Goal: Information Seeking & Learning: Check status

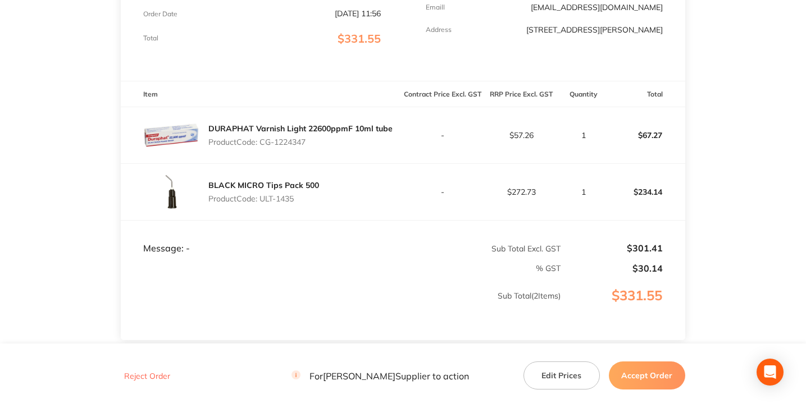
scroll to position [258, 0]
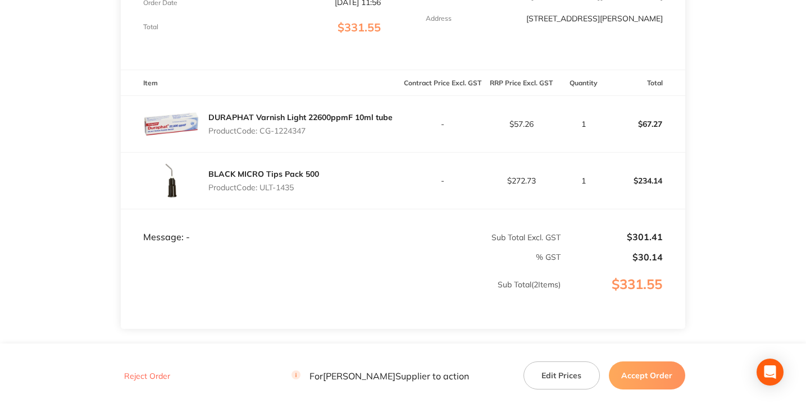
click at [521, 117] on td "$57.26" at bounding box center [521, 124] width 79 height 57
click at [524, 175] on td "$272.73" at bounding box center [521, 181] width 79 height 57
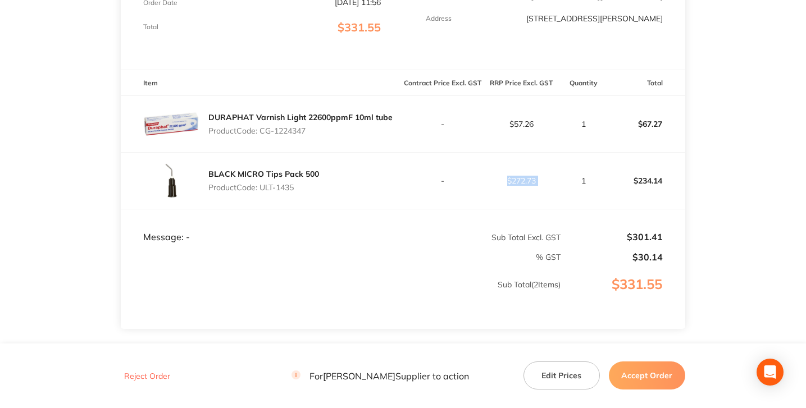
click at [524, 175] on td "$272.73" at bounding box center [521, 181] width 79 height 57
click at [522, 125] on p "$57.26" at bounding box center [522, 124] width 78 height 9
click at [525, 170] on td "$272.73" at bounding box center [521, 181] width 79 height 57
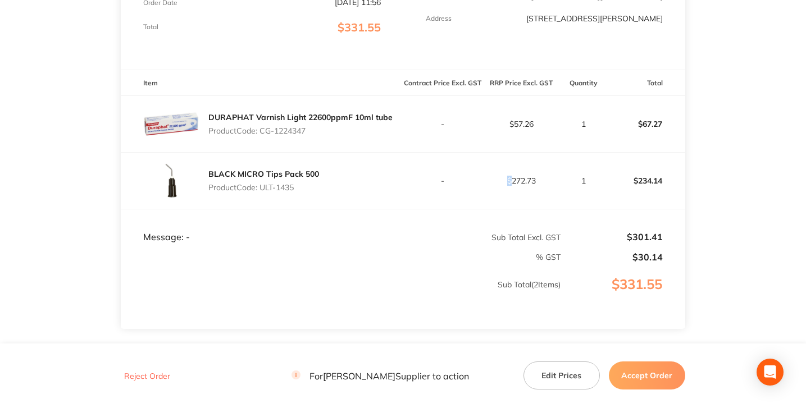
click at [525, 170] on td "$272.73" at bounding box center [521, 181] width 79 height 57
click at [528, 186] on td "$272.73" at bounding box center [521, 181] width 79 height 57
click at [521, 137] on td "$57.26" at bounding box center [521, 124] width 79 height 57
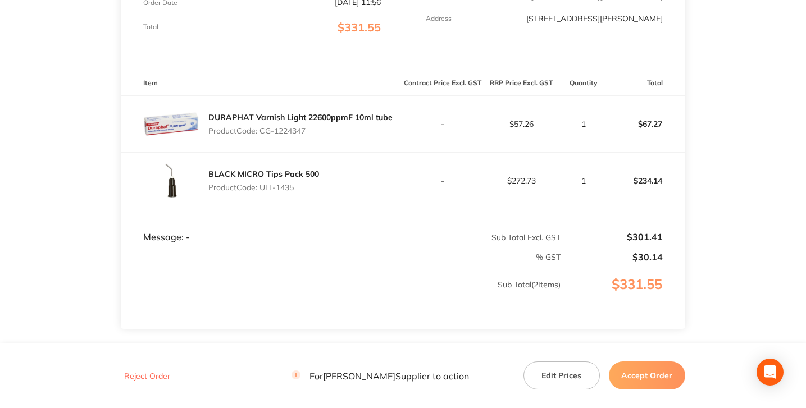
click at [528, 128] on p "$57.26" at bounding box center [522, 124] width 78 height 9
click at [525, 139] on td "$57.26" at bounding box center [521, 124] width 79 height 57
click at [524, 128] on p "$57.26" at bounding box center [522, 124] width 78 height 9
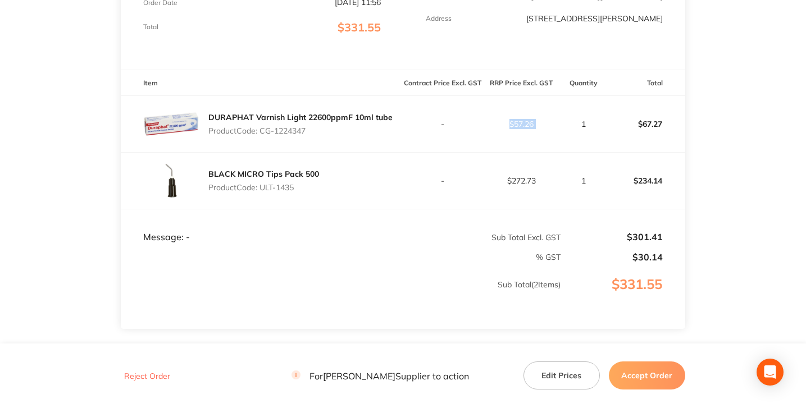
click at [524, 128] on p "$57.26" at bounding box center [522, 124] width 78 height 9
click at [522, 120] on p "$57.26" at bounding box center [522, 124] width 78 height 9
click at [523, 112] on td "$57.26" at bounding box center [521, 124] width 79 height 57
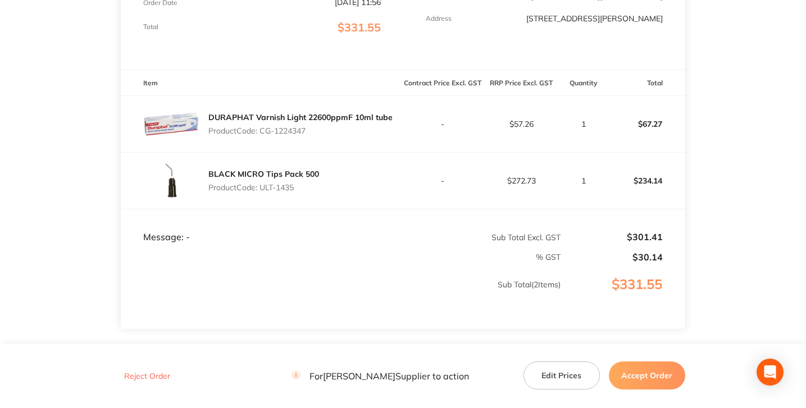
click at [518, 125] on p "$57.26" at bounding box center [522, 124] width 78 height 9
click at [576, 135] on td "1" at bounding box center [583, 124] width 45 height 57
click at [645, 129] on p "$67.27" at bounding box center [646, 124] width 78 height 27
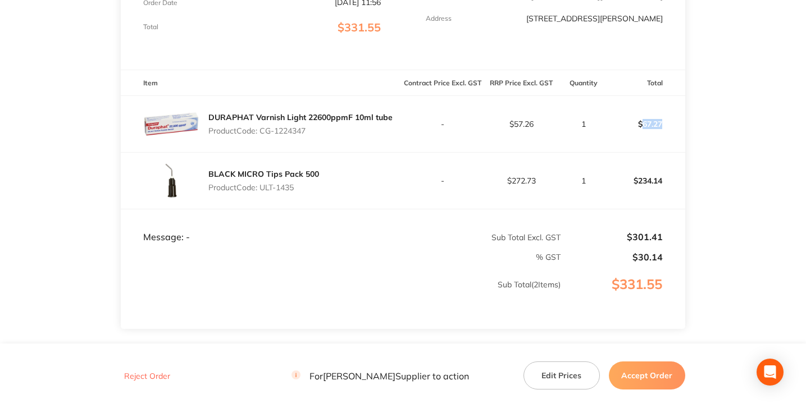
click at [645, 129] on p "$67.27" at bounding box center [646, 124] width 78 height 27
click at [530, 124] on p "$57.26" at bounding box center [522, 124] width 78 height 9
click at [533, 138] on td "$57.26" at bounding box center [521, 124] width 79 height 57
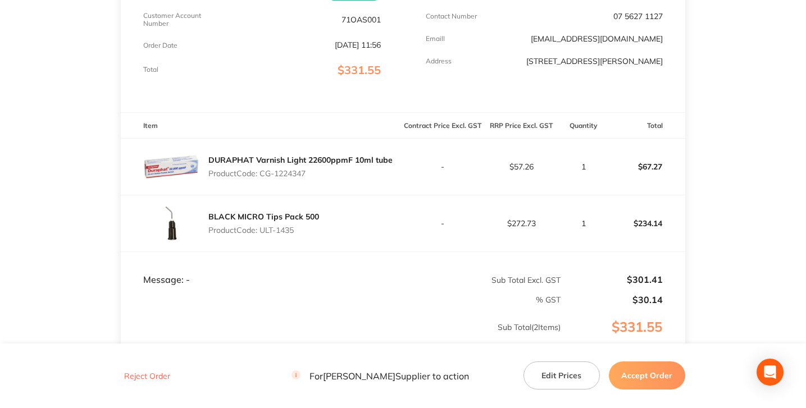
scroll to position [214, 0]
click at [514, 166] on p "$57.26" at bounding box center [522, 167] width 78 height 9
click at [479, 161] on td "-" at bounding box center [442, 168] width 79 height 57
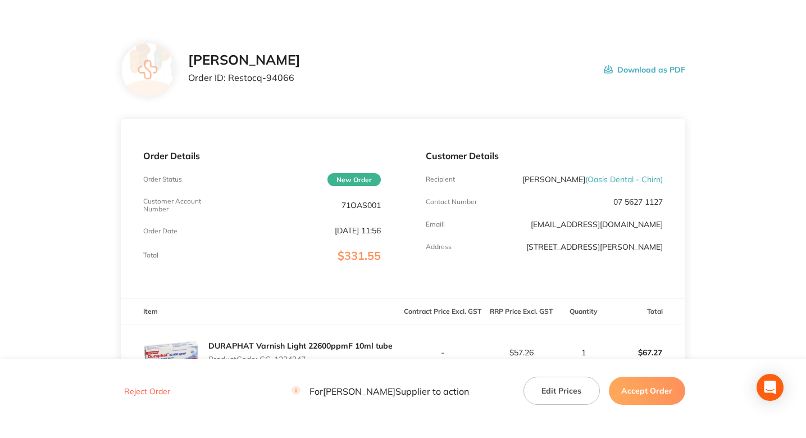
scroll to position [0, 0]
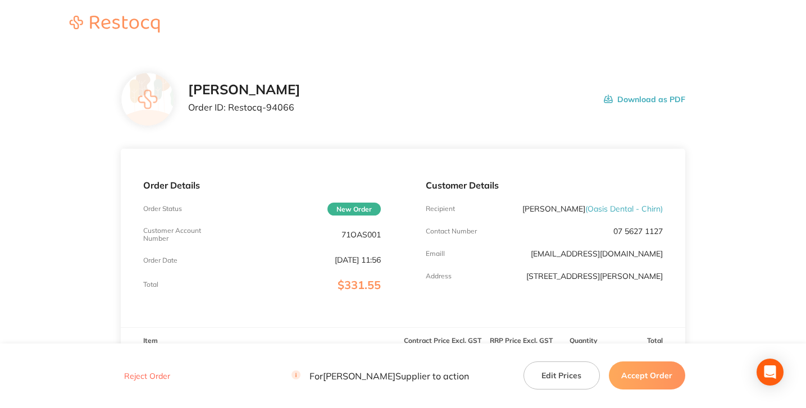
click at [260, 107] on p "Order ID: Restocq- 94066" at bounding box center [244, 107] width 112 height 10
click at [278, 108] on p "Order ID: Restocq- 94066" at bounding box center [244, 107] width 112 height 10
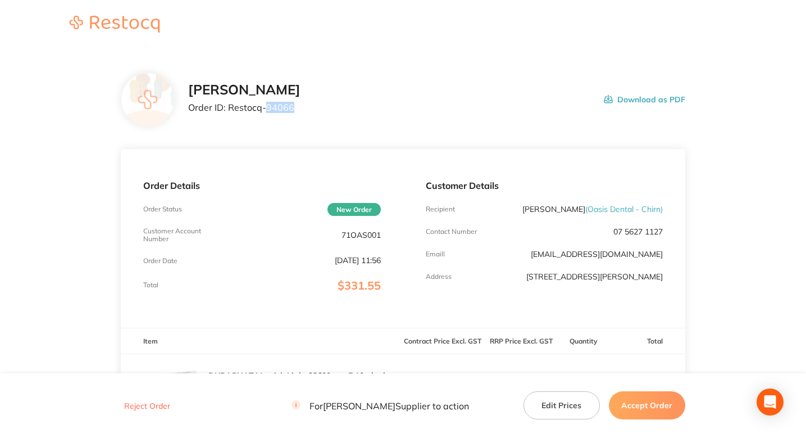
click at [409, 82] on div "[PERSON_NAME] Order ID: Restocq- 94066 Download as PDF" at bounding box center [436, 99] width 497 height 35
click at [356, 92] on div "[PERSON_NAME] Order ID: Restocq- 94066 Download as PDF" at bounding box center [436, 99] width 497 height 35
click at [344, 130] on section "[PERSON_NAME] Order ID: Restocq- 94066 Download as PDF Order Details Order Stat…" at bounding box center [403, 363] width 565 height 626
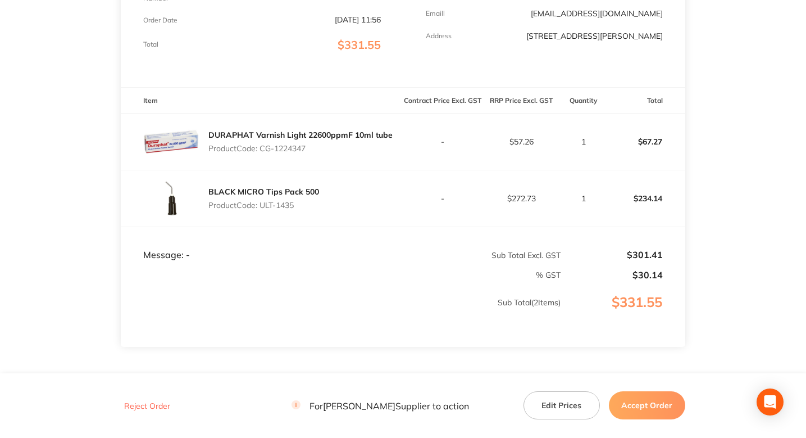
scroll to position [242, 0]
click at [705, 162] on main "[PERSON_NAME] Order ID: Restocq- 94066 Download as PDF Order Details Order Stat…" at bounding box center [403, 121] width 806 height 626
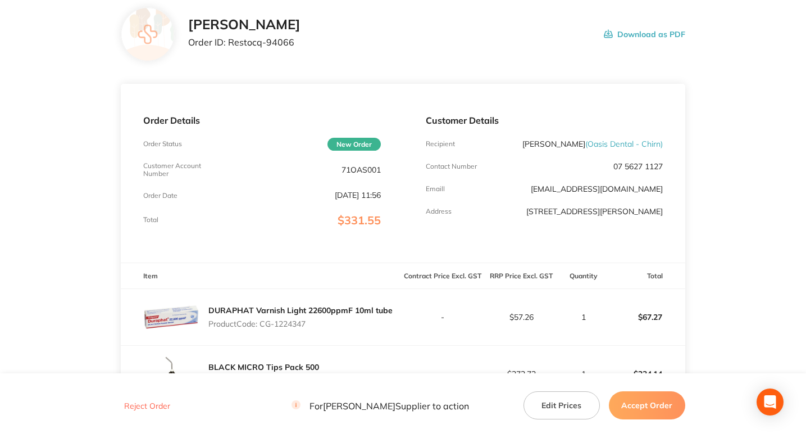
scroll to position [24, 0]
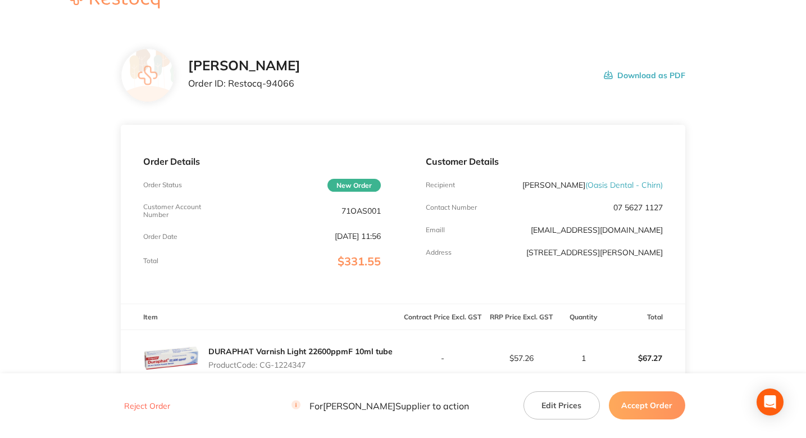
click at [342, 99] on div "[PERSON_NAME] Order ID: Restocq- 94066 Download as PDF" at bounding box center [403, 75] width 565 height 54
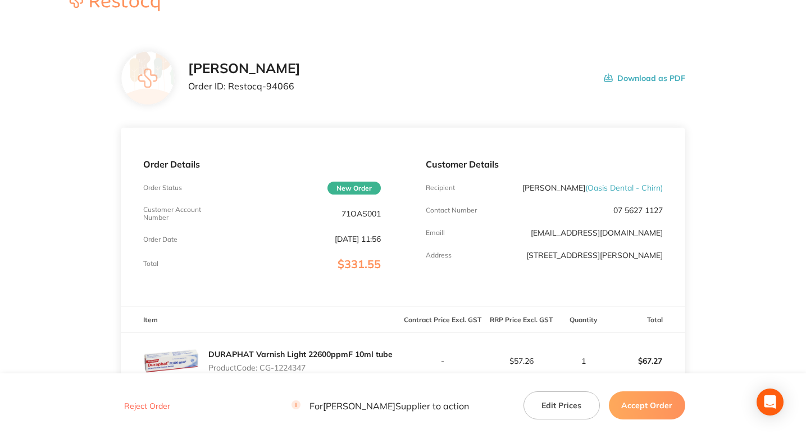
scroll to position [20, 0]
click at [393, 102] on div "[PERSON_NAME] Order ID: Restocq- 94066 Download as PDF" at bounding box center [403, 79] width 565 height 54
click at [413, 104] on div "[PERSON_NAME] Order ID: Restocq- 94066 Download as PDF" at bounding box center [403, 79] width 565 height 54
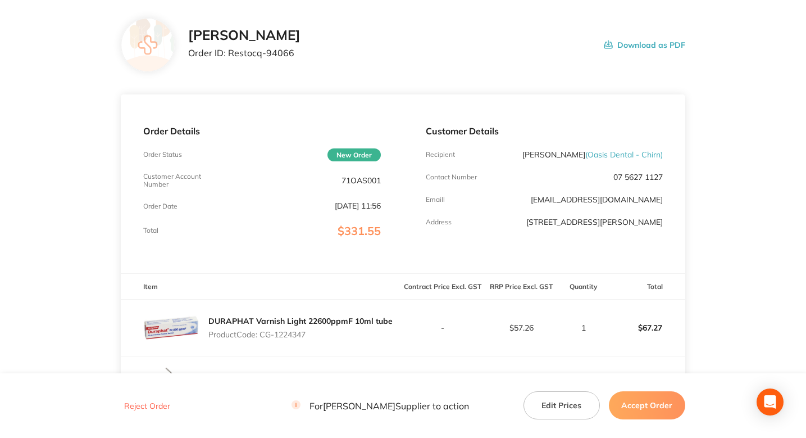
scroll to position [54, 0]
click at [415, 65] on div "[PERSON_NAME] Order ID: Restocq- 94066 Download as PDF" at bounding box center [403, 46] width 565 height 54
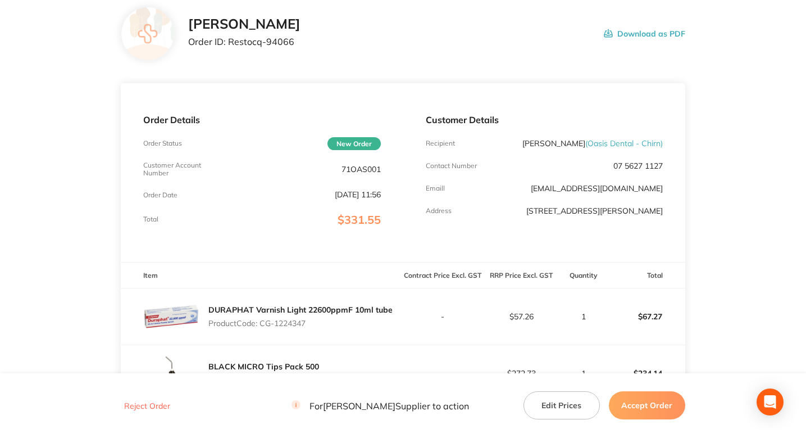
scroll to position [35, 0]
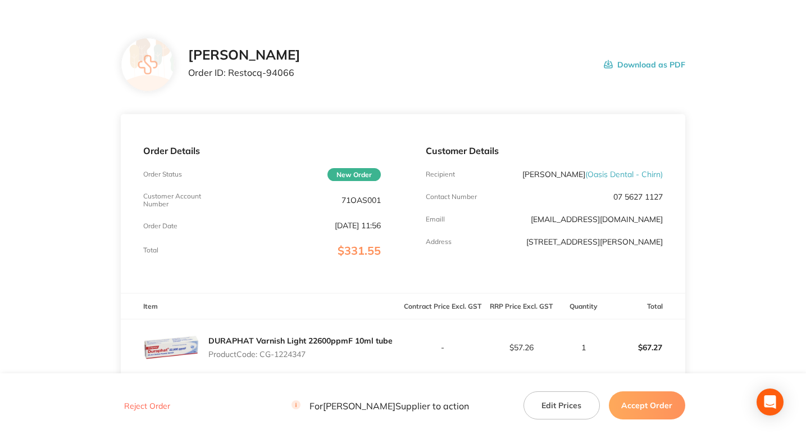
click at [482, 85] on div "[PERSON_NAME] Order ID: Restocq- 94066 Download as PDF" at bounding box center [403, 65] width 565 height 54
click at [436, 92] on section "[PERSON_NAME] Order ID: Restocq- 94066 Download as PDF Order Details Order Stat…" at bounding box center [403, 328] width 565 height 626
click at [381, 117] on div "Order Details Order Status New Order Customer Account Number 71OAS001 Order Dat…" at bounding box center [262, 203] width 282 height 178
click at [413, 95] on section "[PERSON_NAME] Order ID: Restocq- 94066 Download as PDF Order Details Order Stat…" at bounding box center [403, 328] width 565 height 626
click at [424, 92] on div "[PERSON_NAME] Order ID: Restocq- 94066 Download as PDF" at bounding box center [403, 65] width 565 height 54
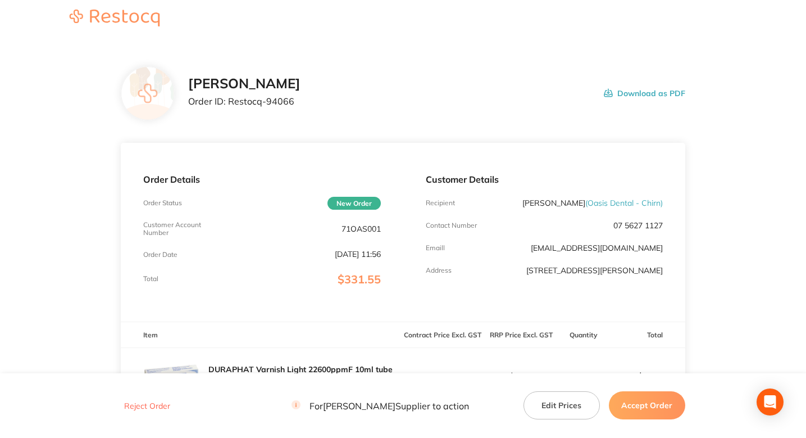
scroll to position [0, 0]
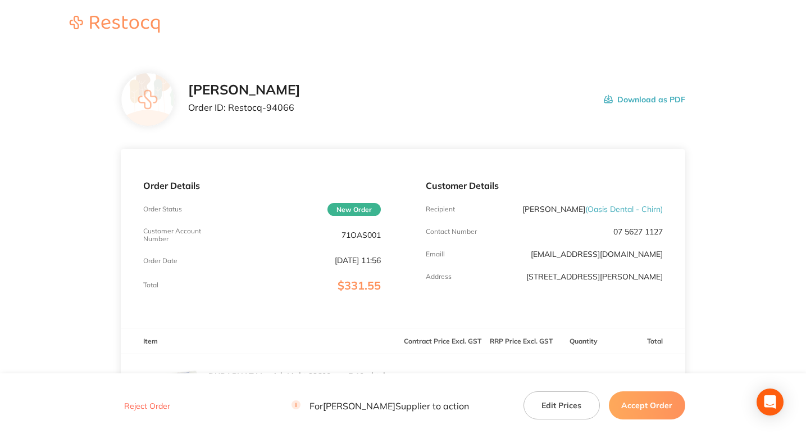
click at [424, 91] on div "[PERSON_NAME] Order ID: Restocq- 94066 Download as PDF" at bounding box center [436, 99] width 497 height 35
click at [492, 111] on div "[PERSON_NAME] Order ID: Restocq- 94066 Download as PDF" at bounding box center [436, 99] width 497 height 35
click at [481, 110] on div "[PERSON_NAME] Order ID: Restocq- 94066 Download as PDF" at bounding box center [436, 99] width 497 height 35
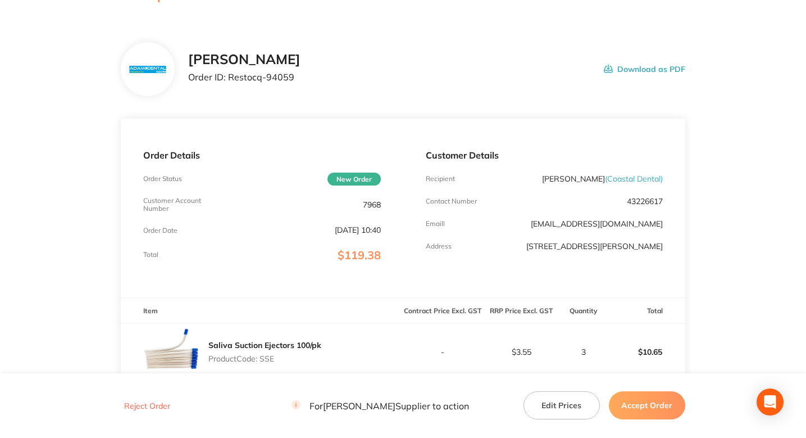
click at [398, 92] on div "[PERSON_NAME] Order ID: Restocq- 94059 Download as PDF" at bounding box center [403, 69] width 565 height 54
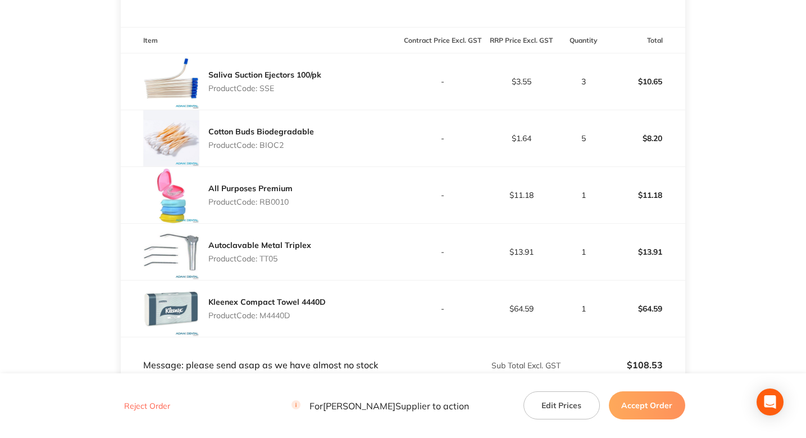
click at [458, 124] on td "-" at bounding box center [442, 138] width 79 height 57
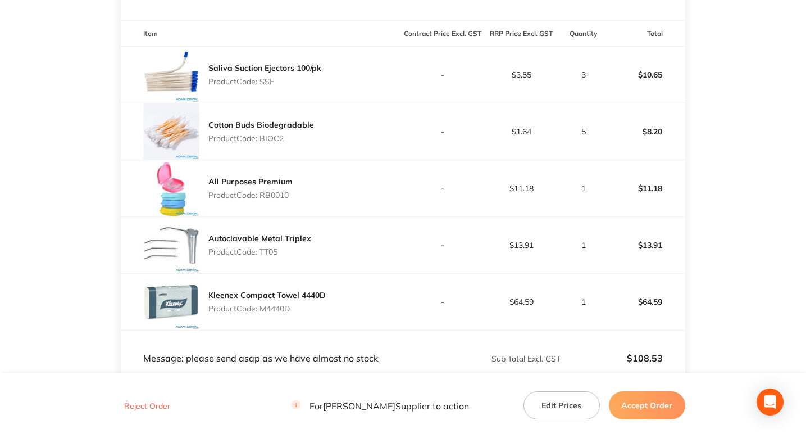
scroll to position [309, 0]
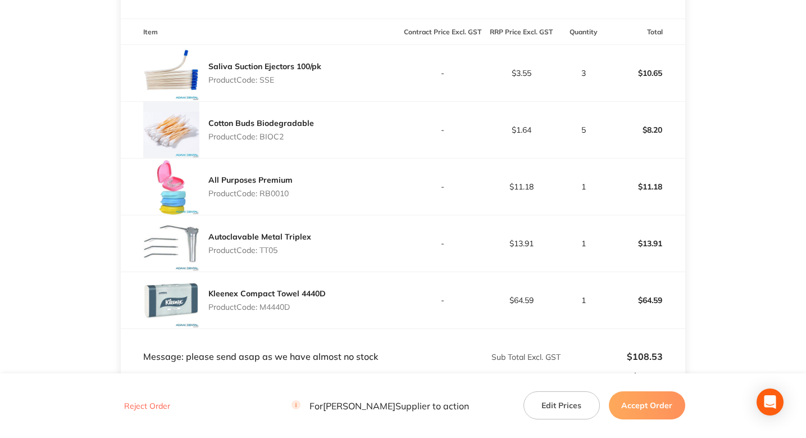
click at [530, 74] on p "$3.55" at bounding box center [522, 73] width 78 height 9
click at [517, 74] on p "$3.55" at bounding box center [522, 73] width 78 height 9
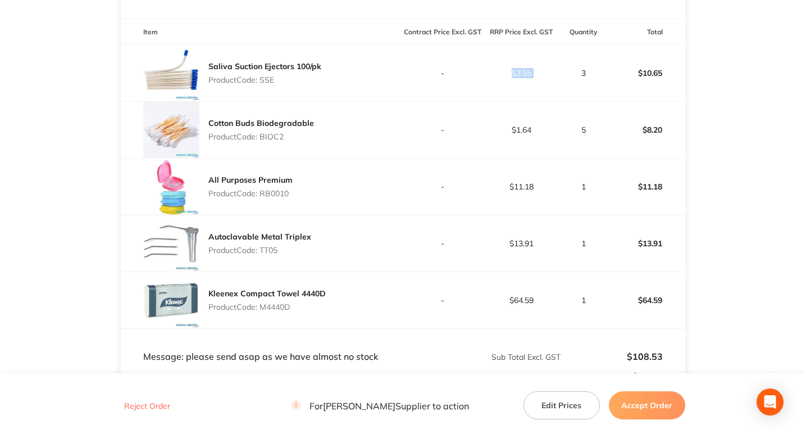
click at [491, 89] on td "$3.55" at bounding box center [521, 73] width 79 height 57
click at [504, 88] on td "$3.55" at bounding box center [521, 73] width 79 height 57
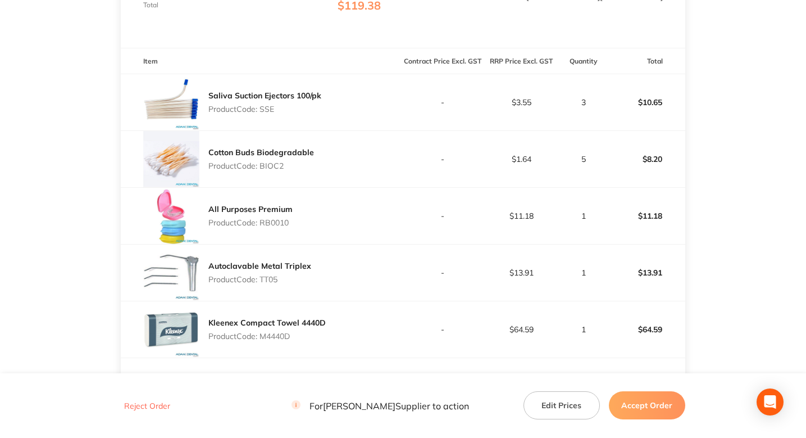
scroll to position [297, 0]
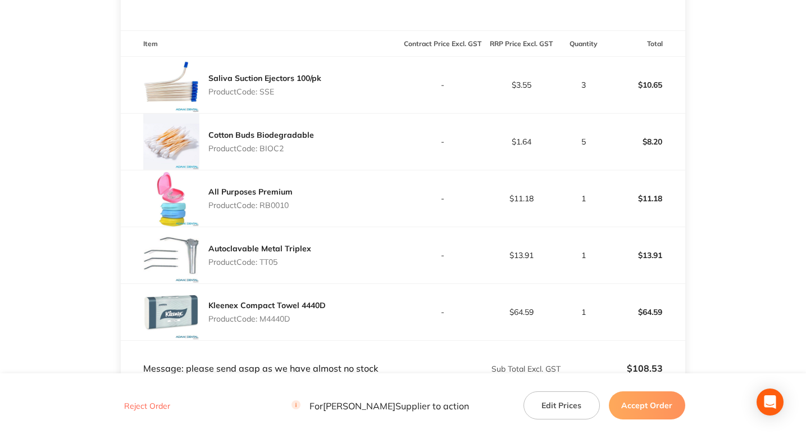
click at [724, 134] on main "[PERSON_NAME] Dental Order ID: Restocq- 94059 Download as PDF Order Details Ord…" at bounding box center [403, 151] width 806 height 797
click at [676, 127] on td "$8.20" at bounding box center [645, 141] width 79 height 57
click at [525, 143] on p "$1.64" at bounding box center [522, 141] width 78 height 9
click at [569, 141] on p "5" at bounding box center [584, 141] width 44 height 9
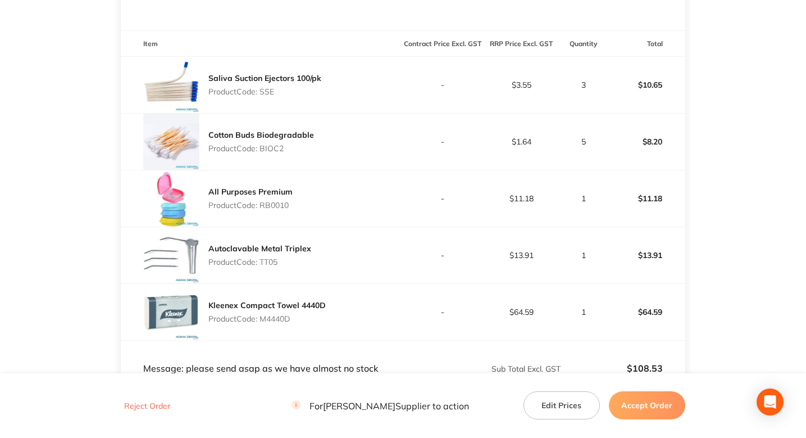
click at [721, 143] on main "[PERSON_NAME] Dental Order ID: Restocq- 94059 Download as PDF Order Details Ord…" at bounding box center [403, 151] width 806 height 797
click at [527, 197] on p "$11.18" at bounding box center [522, 198] width 78 height 9
click at [764, 195] on main "[PERSON_NAME] Dental Order ID: Restocq- 94059 Download as PDF Order Details Ord…" at bounding box center [403, 151] width 806 height 797
click at [513, 205] on td "$11.18" at bounding box center [521, 198] width 79 height 57
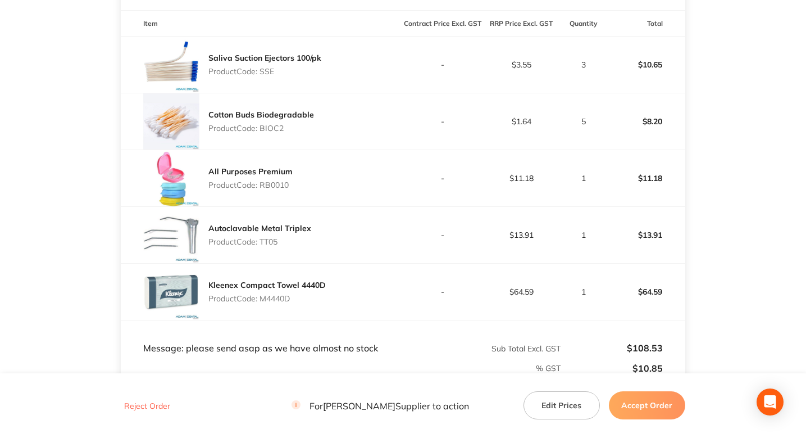
scroll to position [317, 0]
click at [526, 214] on td "$13.91" at bounding box center [521, 235] width 79 height 57
click at [526, 235] on p "$13.91" at bounding box center [522, 235] width 78 height 9
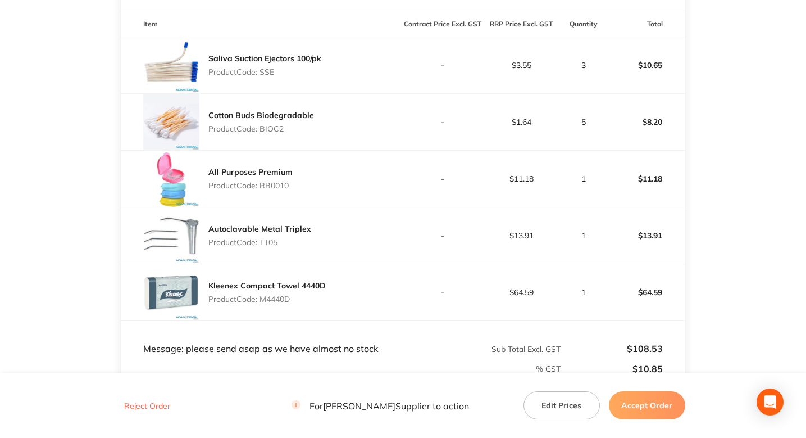
click at [733, 253] on main "Adam Dental Order ID: Restocq- 94059 Download as PDF Order Details Order Status…" at bounding box center [403, 131] width 806 height 797
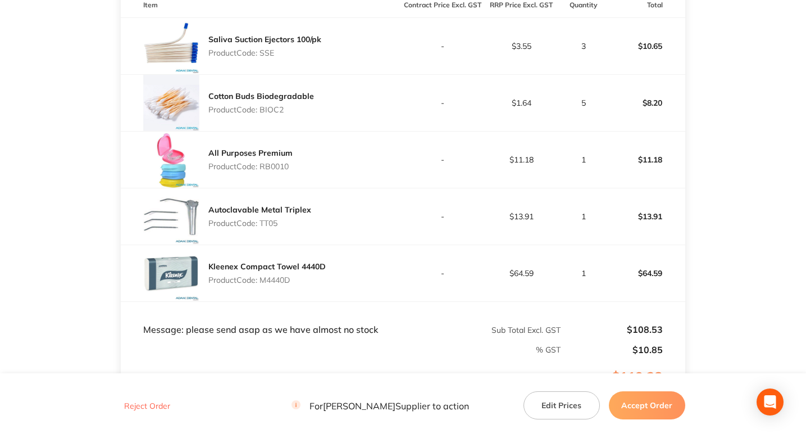
click at [690, 208] on main "Adam Dental Order ID: Restocq- 94059 Download as PDF Order Details Order Status…" at bounding box center [403, 112] width 806 height 797
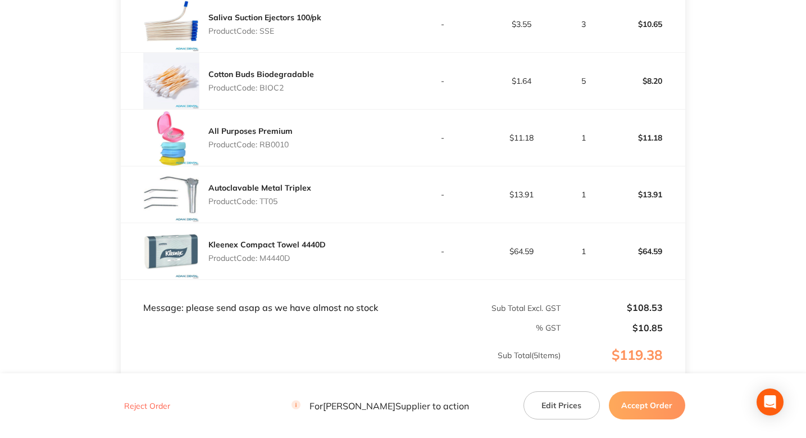
scroll to position [359, 0]
click at [734, 253] on main "Adam Dental Order ID: Restocq- 94059 Download as PDF Order Details Order Status…" at bounding box center [403, 89] width 806 height 797
click at [681, 224] on td "$64.59" at bounding box center [645, 250] width 79 height 57
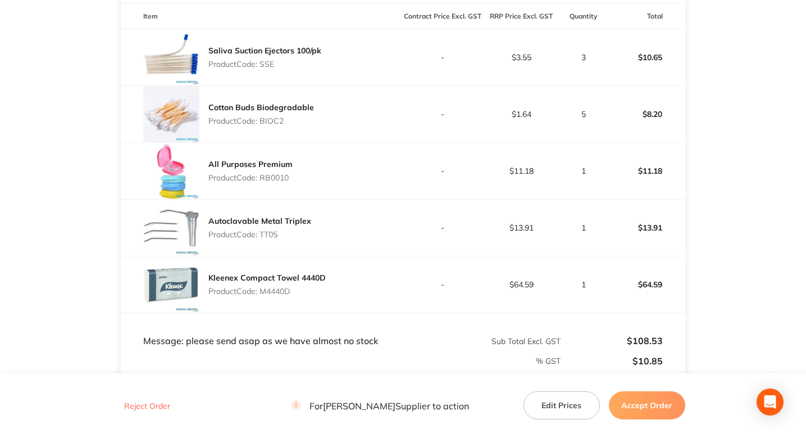
scroll to position [355, 0]
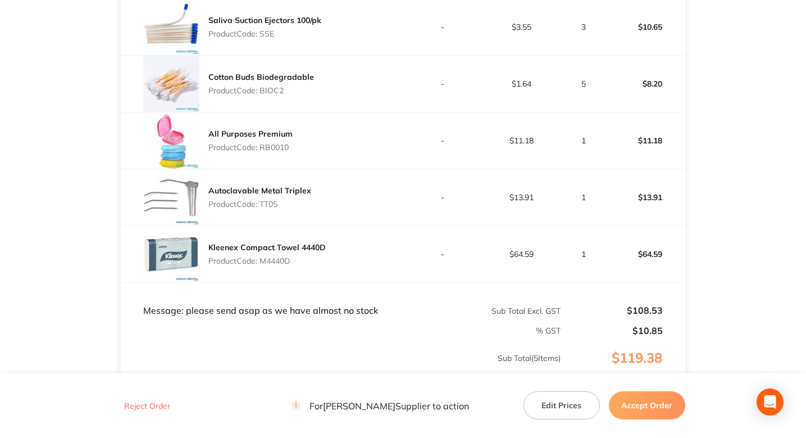
click at [734, 194] on main "Adam Dental Order ID: Restocq- 94059 Download as PDF Order Details Order Status…" at bounding box center [403, 93] width 806 height 797
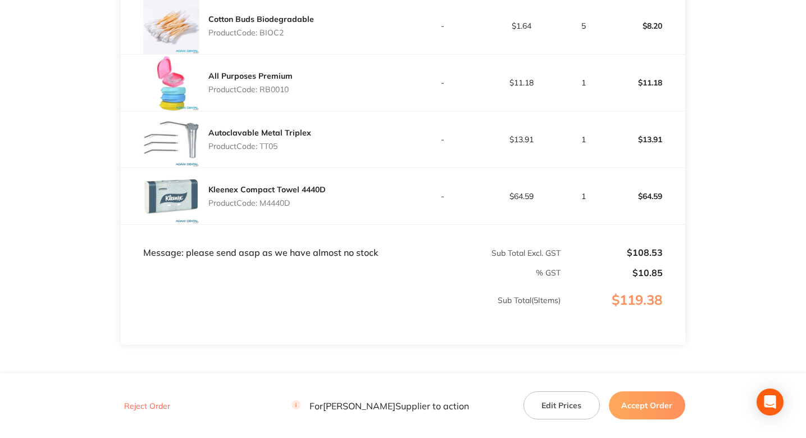
scroll to position [420, 0]
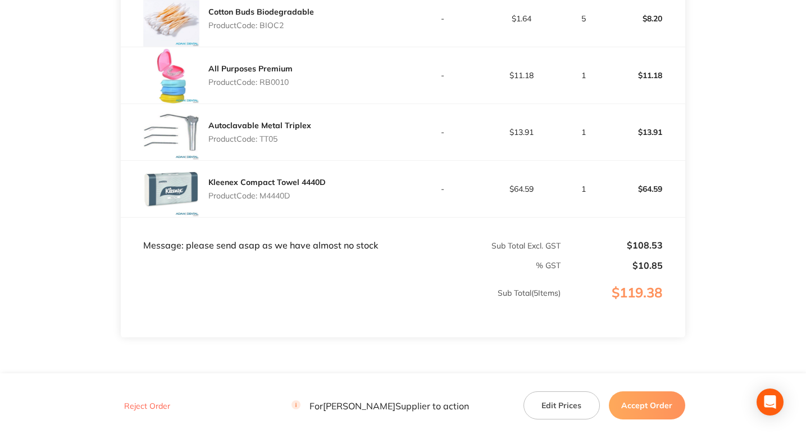
click at [716, 163] on main "Adam Dental Order ID: Restocq- 94059 Download as PDF Order Details Order Status…" at bounding box center [403, 28] width 806 height 797
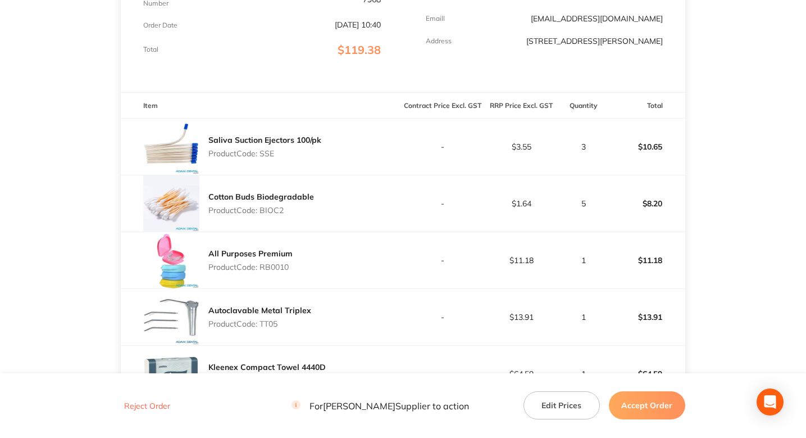
scroll to position [226, 0]
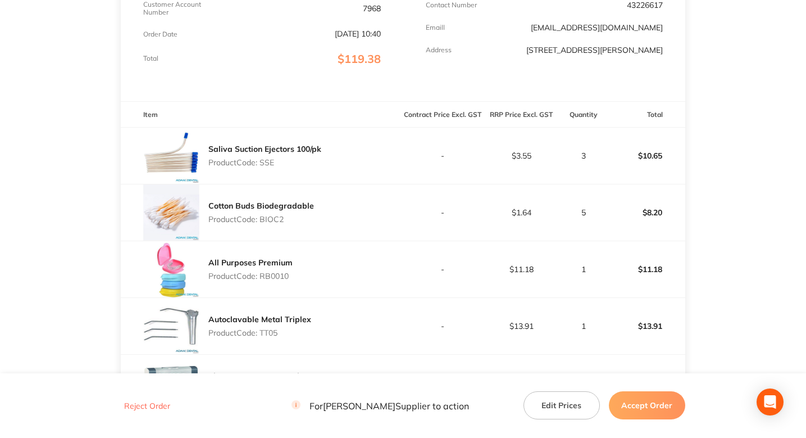
click at [765, 111] on main "Adam Dental Order ID: Restocq- 94059 Download as PDF Order Details Order Status…" at bounding box center [403, 222] width 806 height 797
click at [716, 109] on main "Adam Dental Order ID: Restocq- 94059 Download as PDF Order Details Order Status…" at bounding box center [403, 222] width 806 height 797
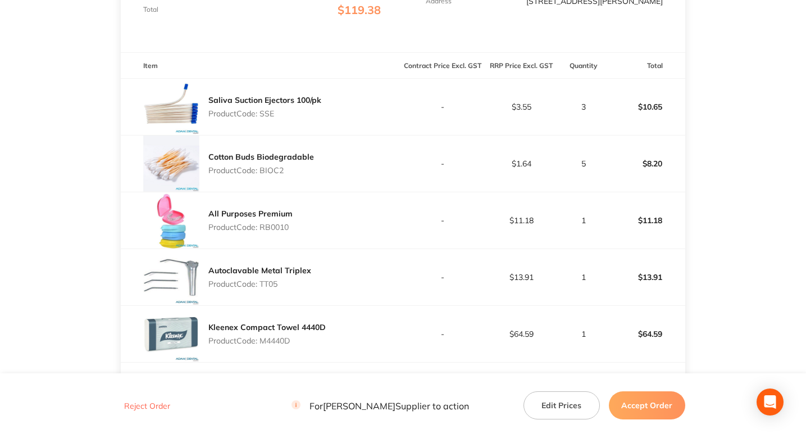
click at [716, 128] on main "Adam Dental Order ID: Restocq- 94059 Download as PDF Order Details Order Status…" at bounding box center [403, 173] width 806 height 797
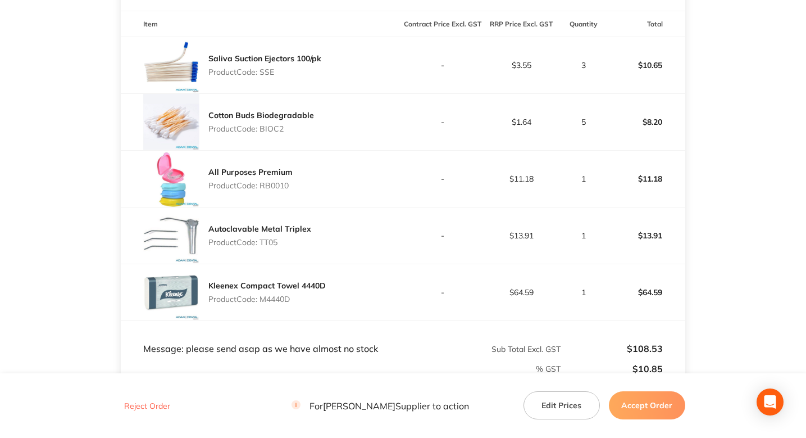
click at [716, 128] on main "Adam Dental Order ID: Restocq- 94059 Download as PDF Order Details Order Status…" at bounding box center [403, 131] width 806 height 797
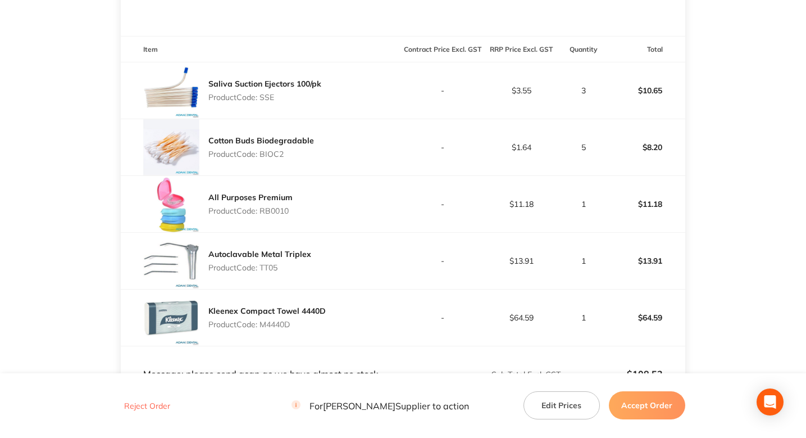
scroll to position [287, 0]
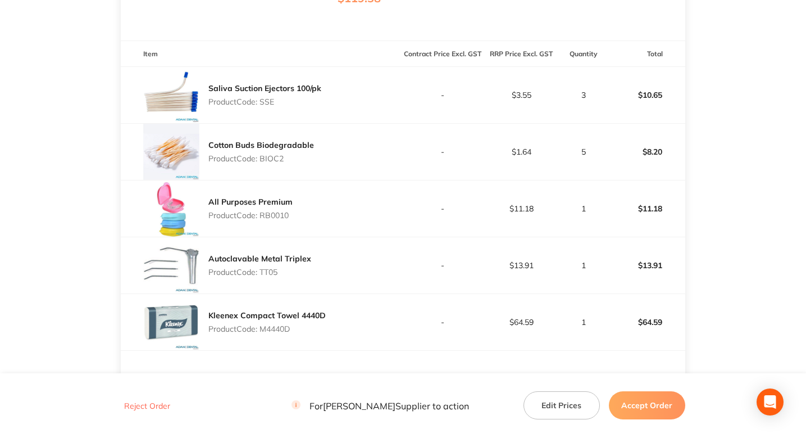
click at [716, 128] on main "Adam Dental Order ID: Restocq- 94059 Download as PDF Order Details Order Status…" at bounding box center [403, 161] width 806 height 797
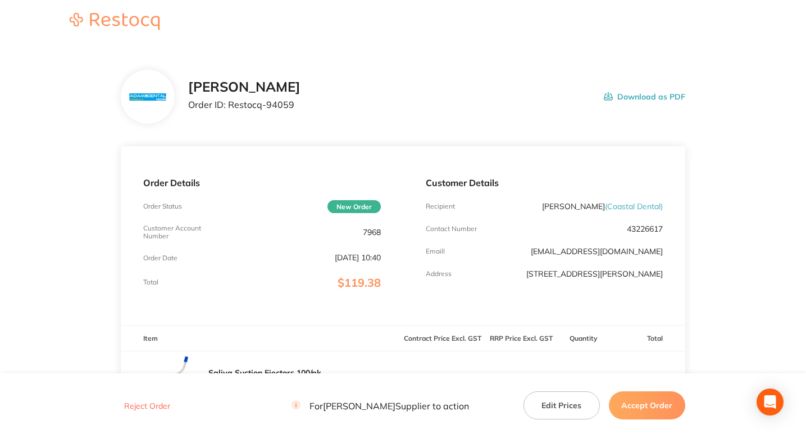
scroll to position [0, 0]
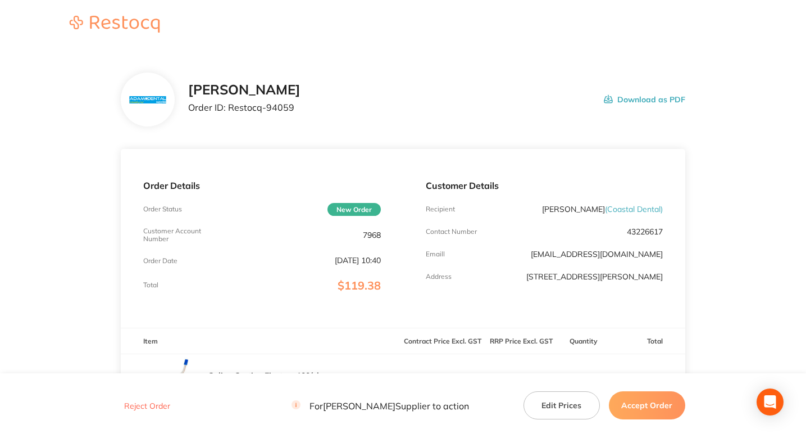
click at [280, 106] on p "Order ID: Restocq- 94059" at bounding box center [244, 107] width 112 height 10
copy p "94059"
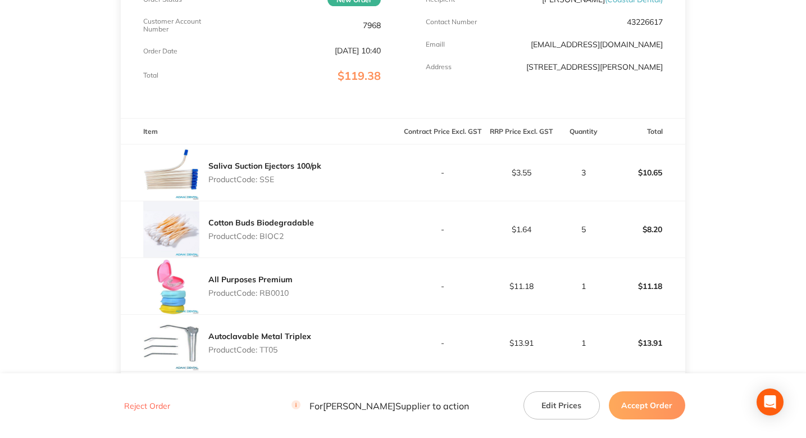
scroll to position [261, 0]
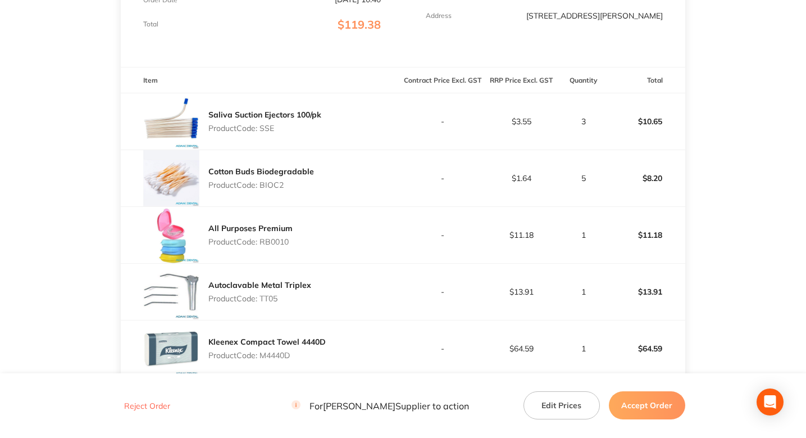
click at [266, 128] on p "Product Code: SSE" at bounding box center [264, 128] width 113 height 9
copy p "SSE"
click at [281, 184] on p "Product Code: BIOC2" at bounding box center [261, 184] width 106 height 9
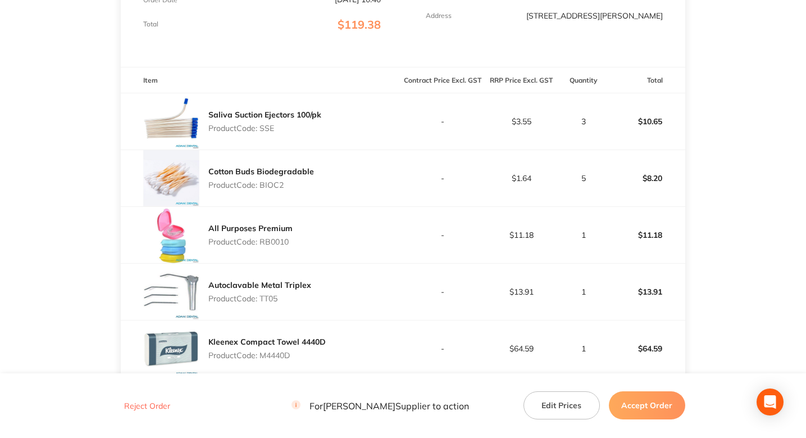
copy p "BIOC2"
click at [517, 237] on p "$11.18" at bounding box center [522, 234] width 78 height 9
click at [283, 242] on p "Product Code: RB0010" at bounding box center [250, 241] width 84 height 9
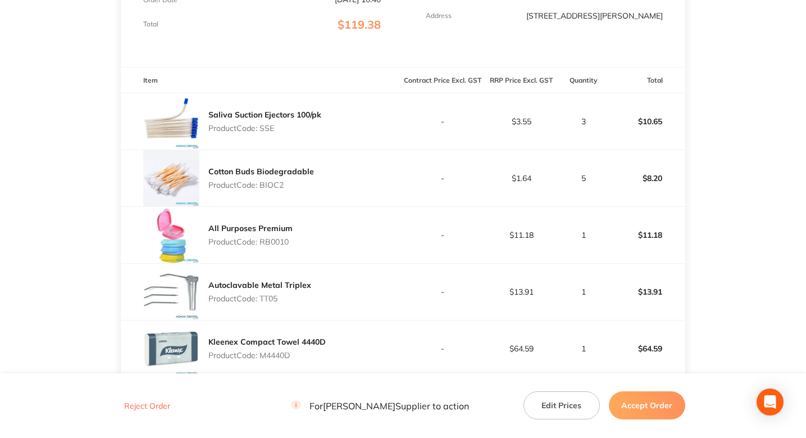
click at [283, 242] on p "Product Code: RB0010" at bounding box center [250, 241] width 84 height 9
copy p "RB0010"
click at [521, 291] on p "$13.91" at bounding box center [522, 291] width 78 height 9
click at [273, 298] on p "Product Code: TT05" at bounding box center [259, 298] width 103 height 9
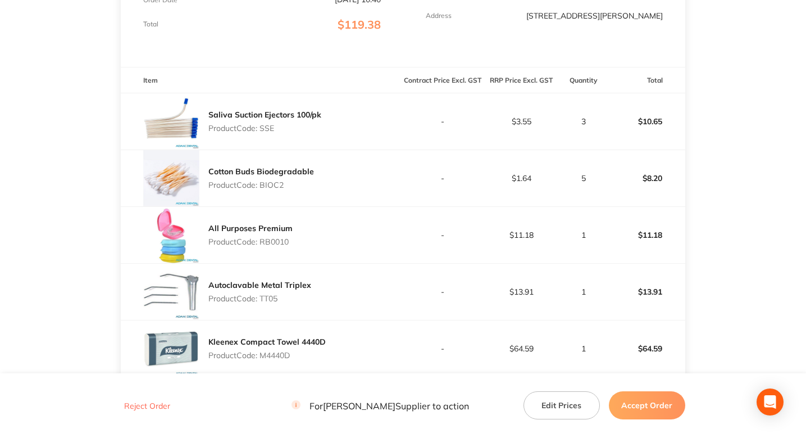
copy p "TT05"
click at [284, 358] on p "Product Code: M4440D" at bounding box center [266, 355] width 117 height 9
copy p "M4440D"
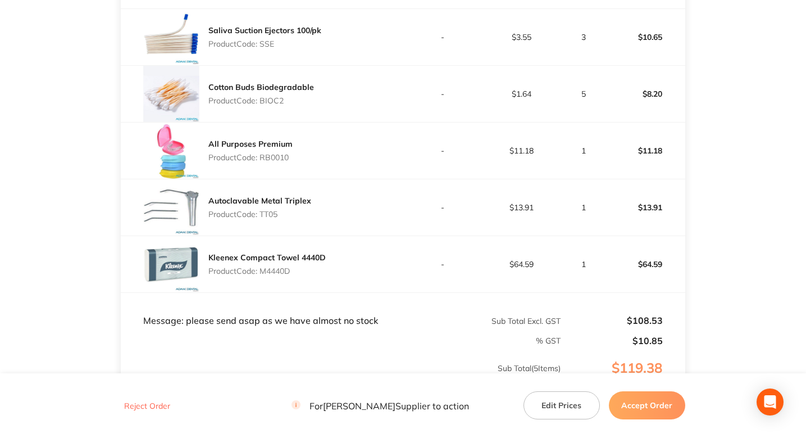
scroll to position [352, 0]
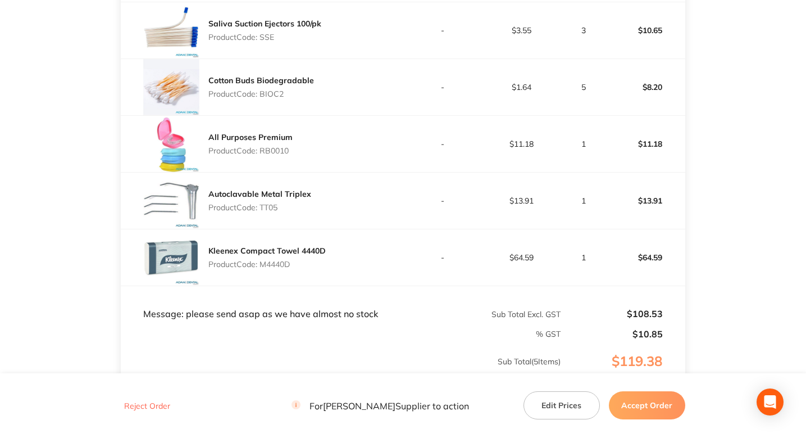
click at [691, 243] on main "Adam Dental Order ID: Restocq- 94059 Download as PDF Order Details Order Status…" at bounding box center [403, 96] width 806 height 797
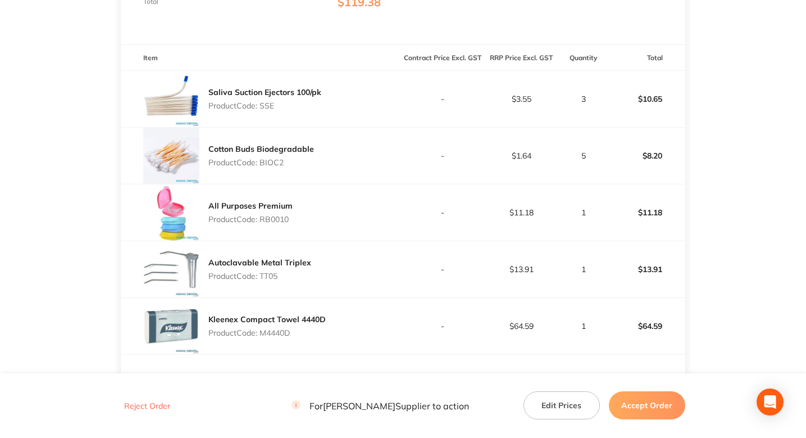
scroll to position [289, 0]
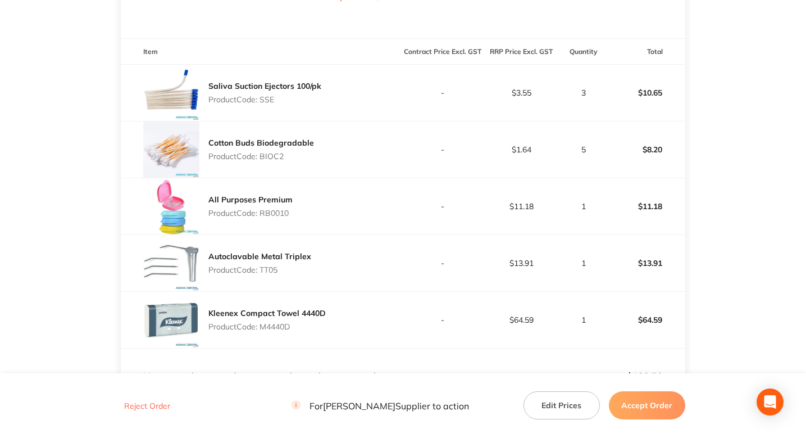
click at [726, 164] on main "Adam Dental Order ID: Restocq- 94059 Download as PDF Order Details Order Status…" at bounding box center [403, 159] width 806 height 797
click at [723, 152] on main "Adam Dental Order ID: Restocq- 94059 Download as PDF Order Details Order Status…" at bounding box center [403, 159] width 806 height 797
click at [77, 104] on main "Adam Dental Order ID: Restocq- 94059 Download as PDF Order Details Order Status…" at bounding box center [403, 159] width 806 height 797
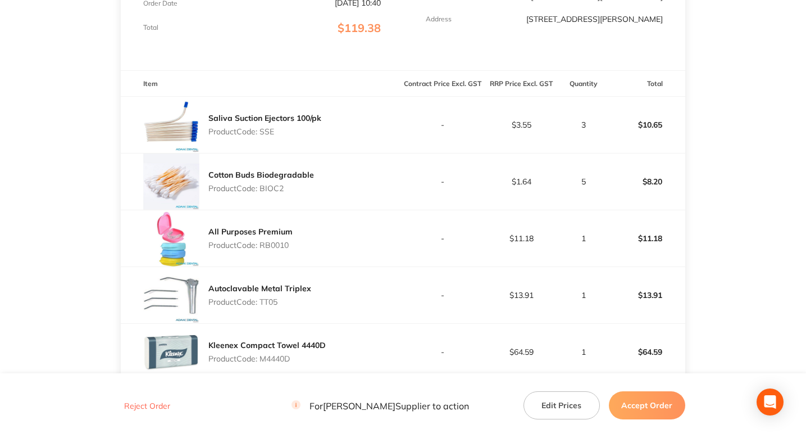
click at [90, 172] on main "Adam Dental Order ID: Restocq- 94059 Download as PDF Order Details Order Status…" at bounding box center [403, 191] width 806 height 797
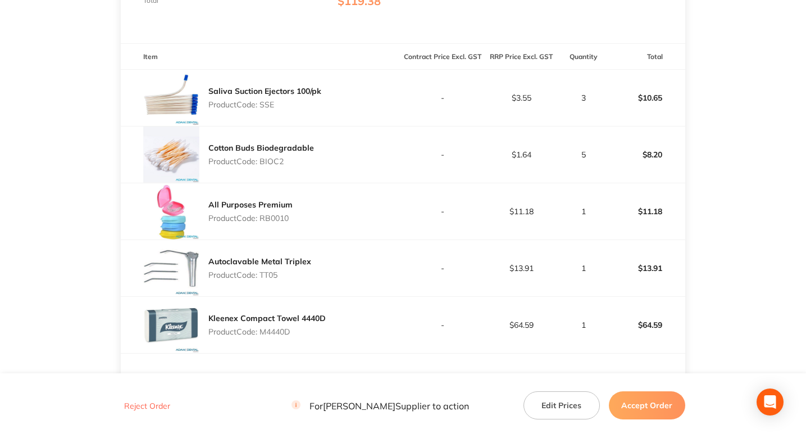
scroll to position [289, 0]
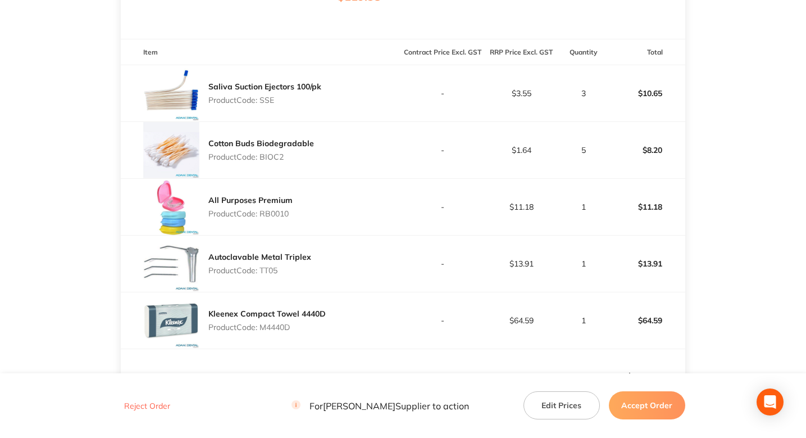
click at [720, 115] on main "Adam Dental Order ID: Restocq- 94059 Download as PDF Order Details Order Status…" at bounding box center [403, 159] width 806 height 797
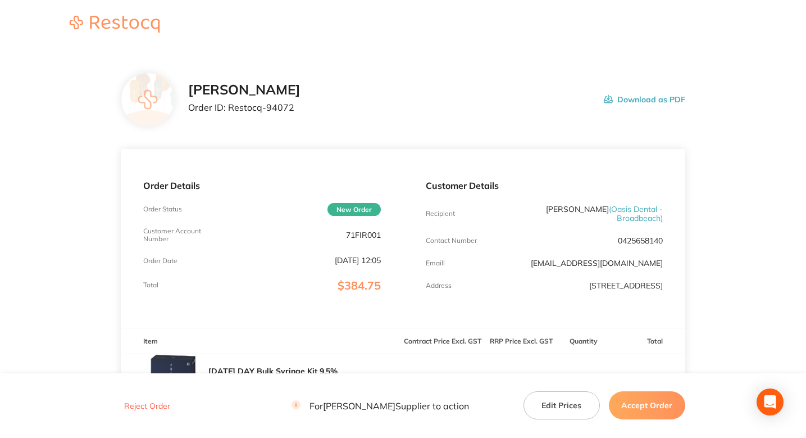
click at [283, 110] on p "Order ID: Restocq- 94072" at bounding box center [244, 107] width 112 height 10
copy p "94072"
click at [350, 124] on div "Henry Schein Halas Order ID: Restocq- 94072 Download as PDF" at bounding box center [403, 99] width 565 height 54
click at [392, 102] on div "Henry Schein Halas Order ID: Restocq- 94072 Download as PDF" at bounding box center [436, 99] width 497 height 35
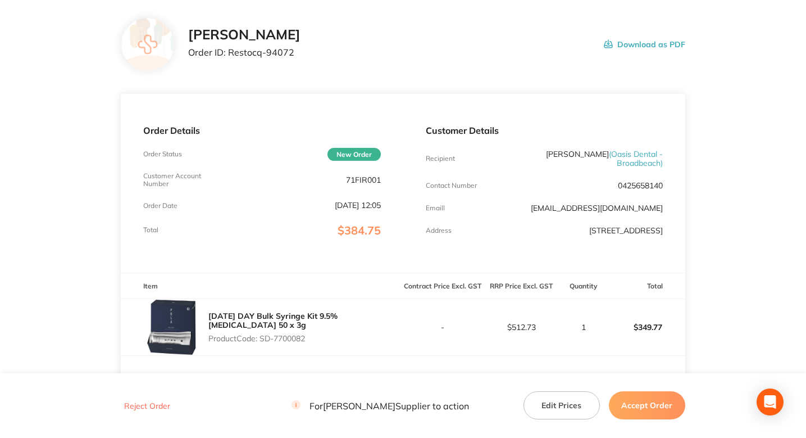
scroll to position [169, 0]
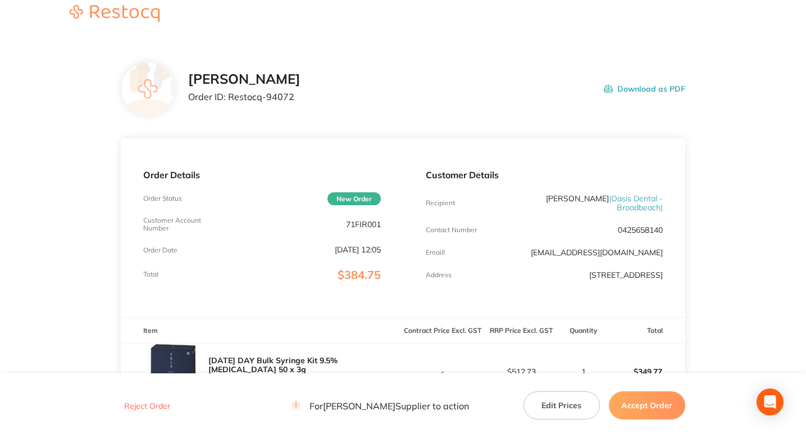
click at [405, 83] on div "Henry Schein Halas Order ID: Restocq- 94072 Download as PDF" at bounding box center [436, 88] width 497 height 35
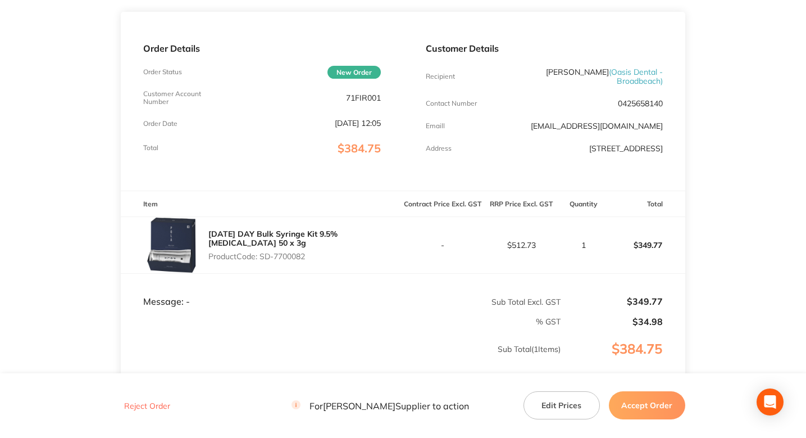
scroll to position [99, 0]
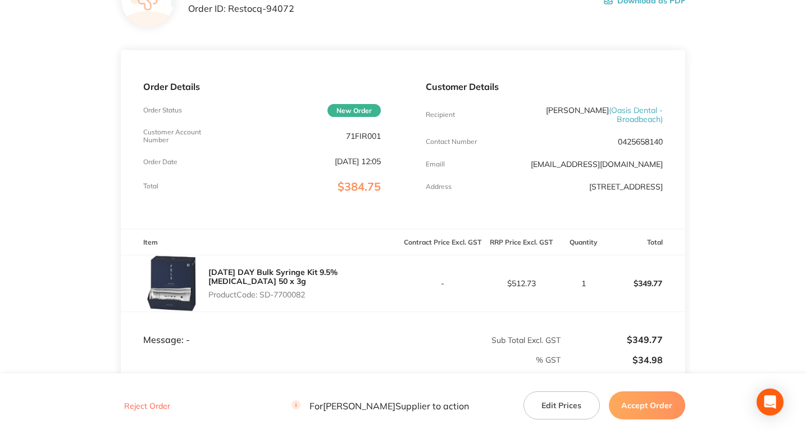
click at [759, 184] on main "Henry Schein Halas Order ID: Restocq- 94072 Download as PDF Order Details Order…" at bounding box center [403, 236] width 806 height 570
click at [724, 236] on main "Henry Schein Halas Order ID: Restocq- 94072 Download as PDF Order Details Order…" at bounding box center [403, 236] width 806 height 570
click at [715, 225] on main "Henry Schein Halas Order ID: Restocq- 94072 Download as PDF Order Details Order…" at bounding box center [403, 236] width 806 height 570
click at [720, 209] on main "Henry Schein Halas Order ID: Restocq- 94072 Download as PDF Order Details Order…" at bounding box center [403, 236] width 806 height 570
click at [527, 287] on p "$512.73" at bounding box center [522, 283] width 78 height 9
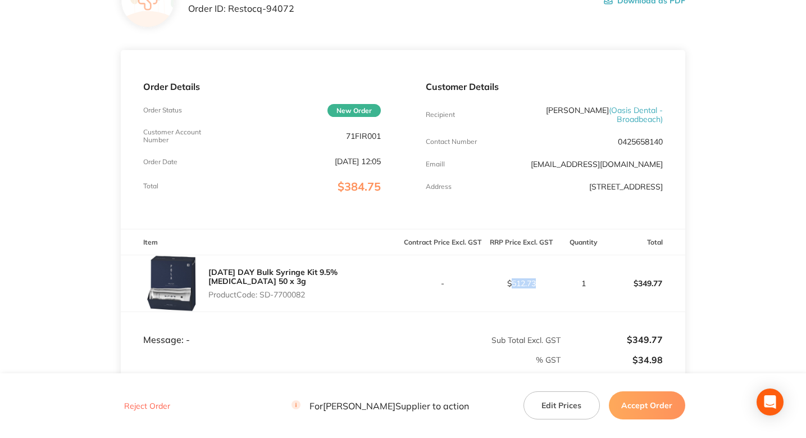
click at [527, 287] on p "$512.73" at bounding box center [522, 283] width 78 height 9
click at [548, 292] on td "$512.73" at bounding box center [521, 283] width 79 height 57
click at [729, 239] on main "Henry Schein Halas Order ID: Restocq- 94072 Download as PDF Order Details Order…" at bounding box center [403, 236] width 806 height 570
click at [708, 233] on main "Henry Schein Halas Order ID: Restocq- 94072 Download as PDF Order Details Order…" at bounding box center [403, 236] width 806 height 570
click at [474, 258] on td "-" at bounding box center [442, 283] width 79 height 57
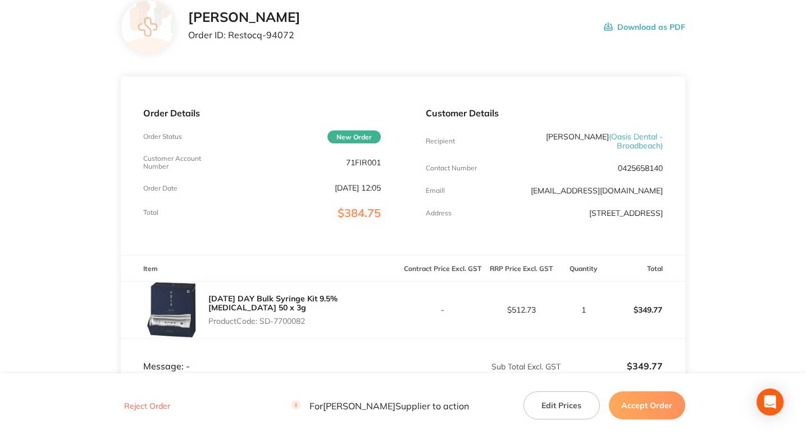
scroll to position [52, 0]
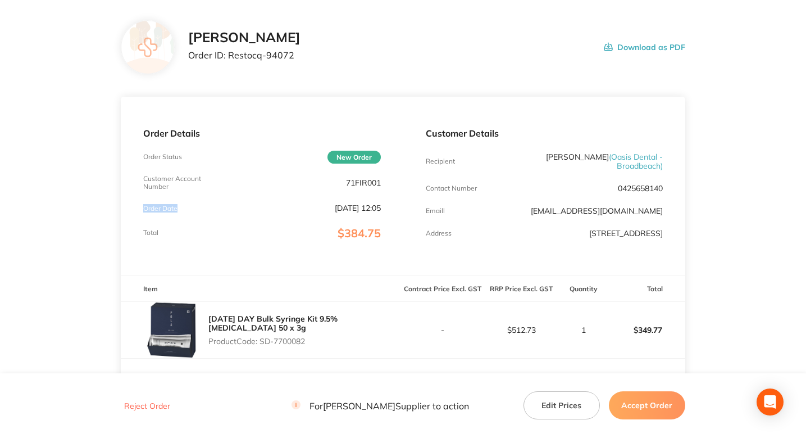
click at [107, 212] on main "Henry Schein Halas Order ID: Restocq- 94072 Download as PDF Order Details Order…" at bounding box center [403, 283] width 806 height 570
click at [715, 216] on main "Henry Schein Halas Order ID: Restocq- 94072 Download as PDF Order Details Order…" at bounding box center [403, 283] width 806 height 570
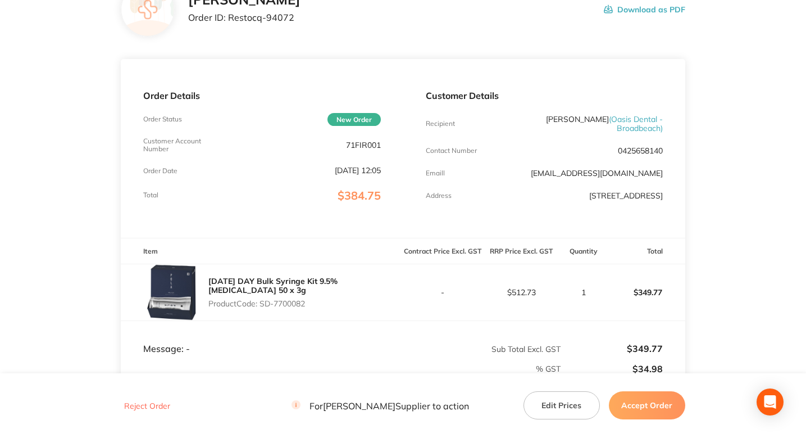
scroll to position [95, 0]
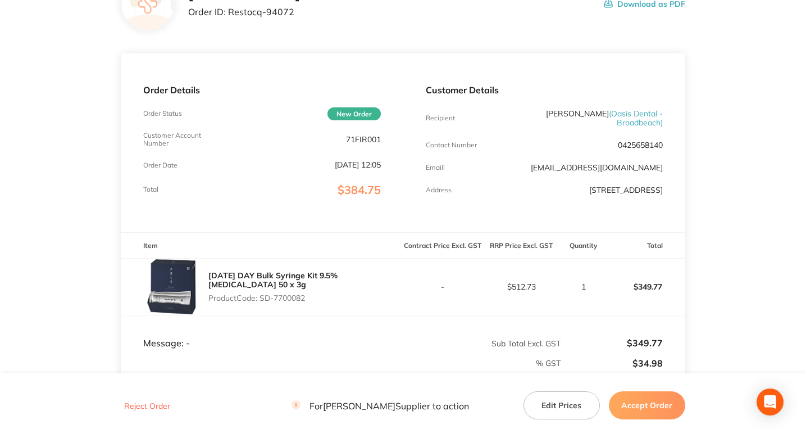
click at [786, 174] on main "Henry Schein Halas Order ID: Restocq- 94072 Download as PDF Order Details Order…" at bounding box center [403, 239] width 806 height 570
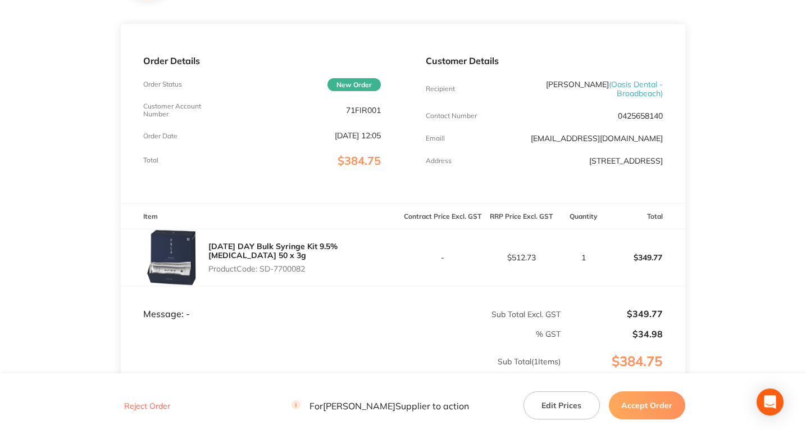
click at [718, 174] on main "Henry Schein Halas Order ID: Restocq- 94072 Download as PDF Order Details Order…" at bounding box center [403, 210] width 806 height 570
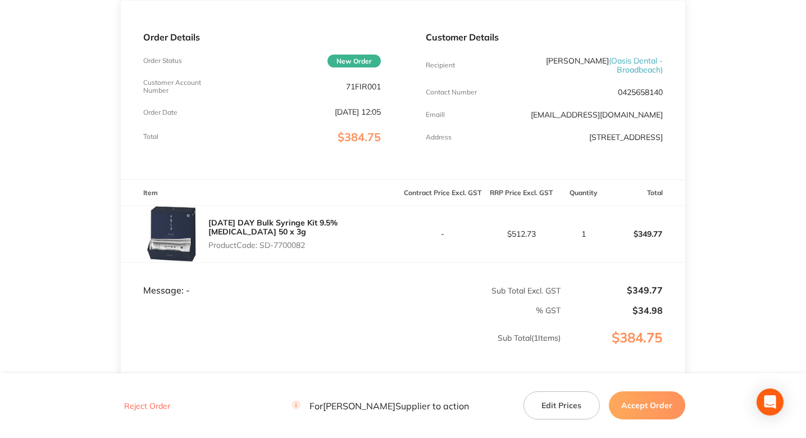
scroll to position [159, 0]
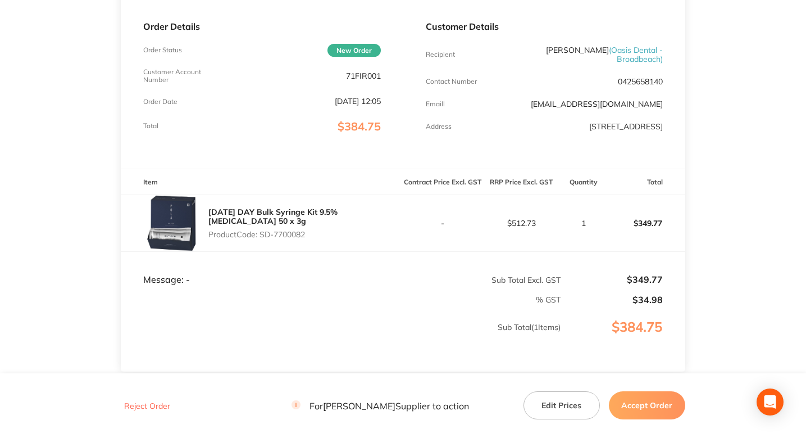
click at [712, 158] on main "Henry Schein Halas Order ID: Restocq- 94072 Download as PDF Order Details Order…" at bounding box center [403, 176] width 806 height 570
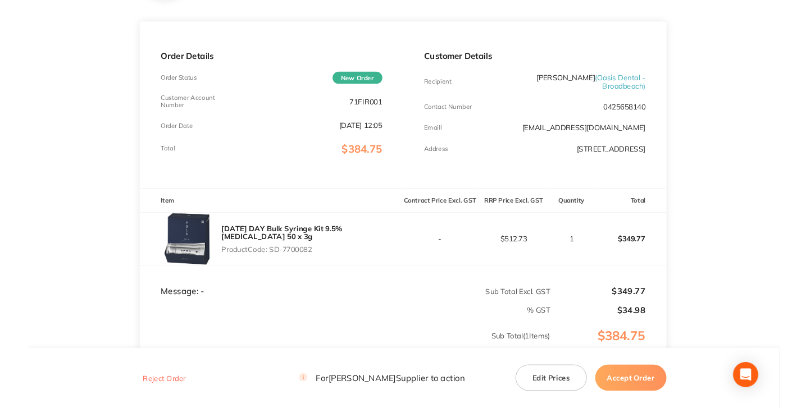
scroll to position [125, 0]
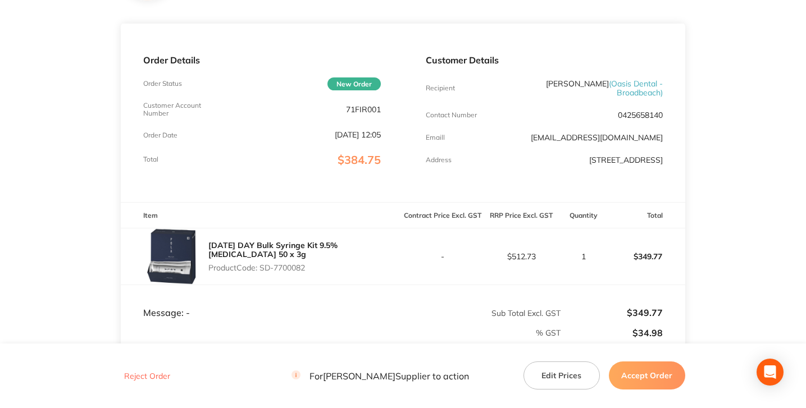
click at [108, 112] on main "Henry Schein Halas Order ID: Restocq- 94072 Download as PDF Order Details Order…" at bounding box center [403, 210] width 806 height 570
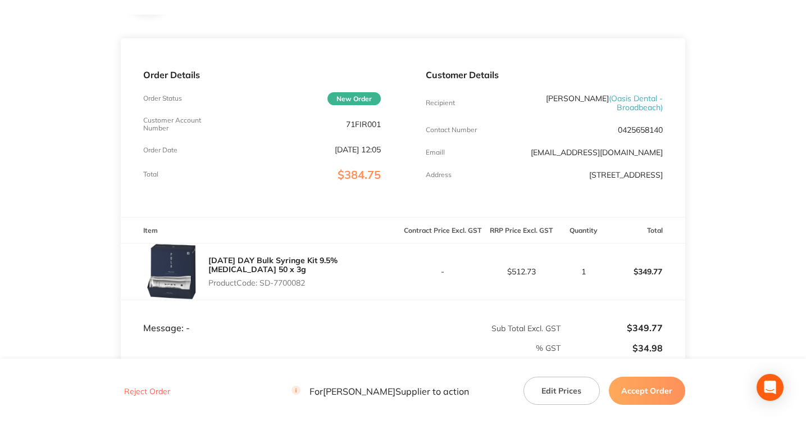
scroll to position [0, 0]
